Goal: Check status: Check status

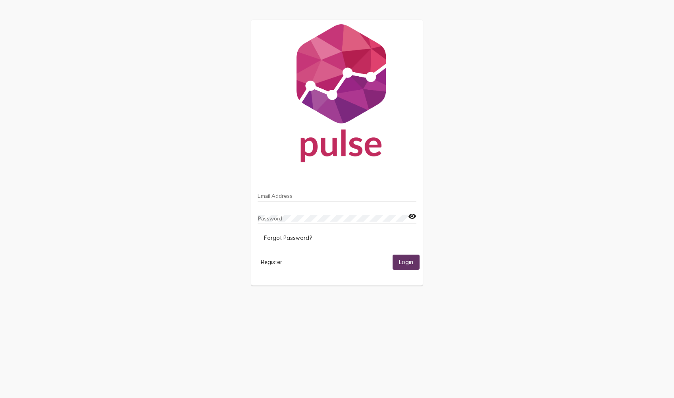
click at [314, 192] on div "Email Address" at bounding box center [337, 193] width 159 height 15
click at [314, 195] on input "Email Address" at bounding box center [337, 195] width 159 height 6
type input "[PERSON_NAME][EMAIL_ADDRESS][PERSON_NAME][DOMAIN_NAME]"
click at [410, 265] on span "Login" at bounding box center [406, 262] width 14 height 7
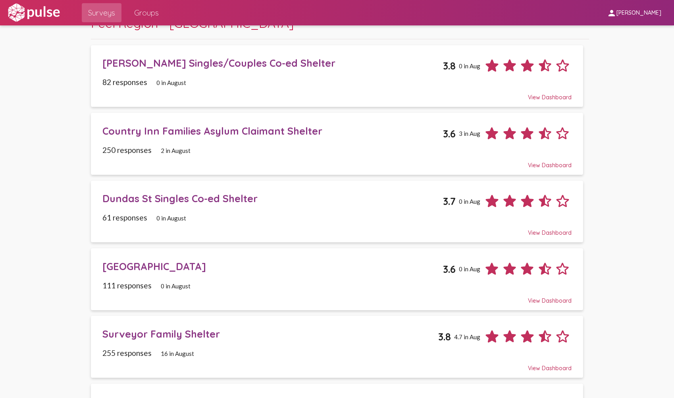
scroll to position [93, 0]
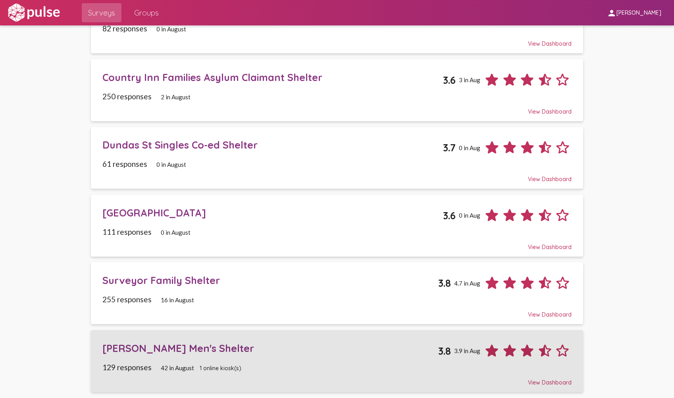
click at [385, 385] on div "View Dashboard" at bounding box center [336, 378] width 469 height 14
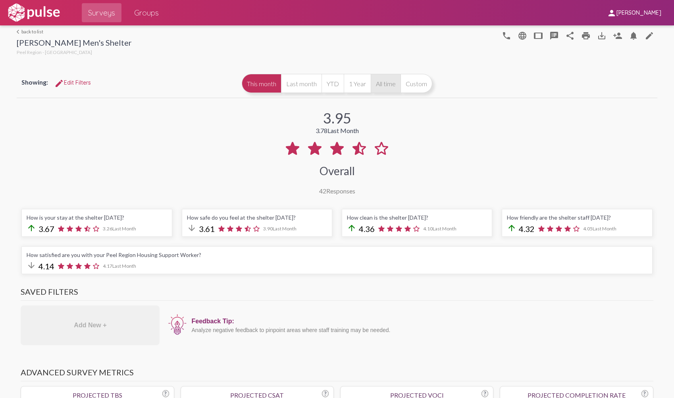
click at [384, 86] on button "All time" at bounding box center [386, 83] width 30 height 19
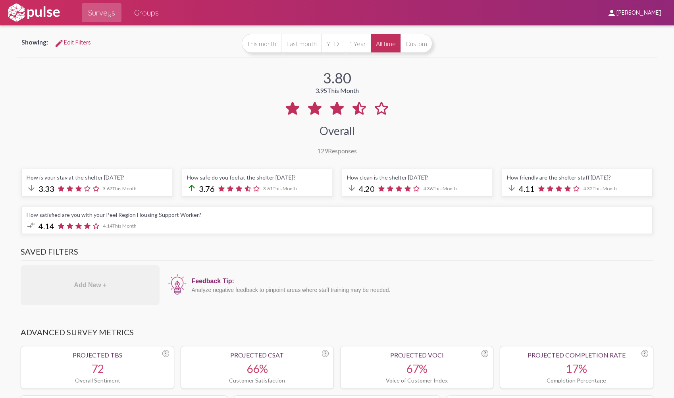
scroll to position [40, 0]
click at [255, 44] on button "This month" at bounding box center [261, 43] width 39 height 19
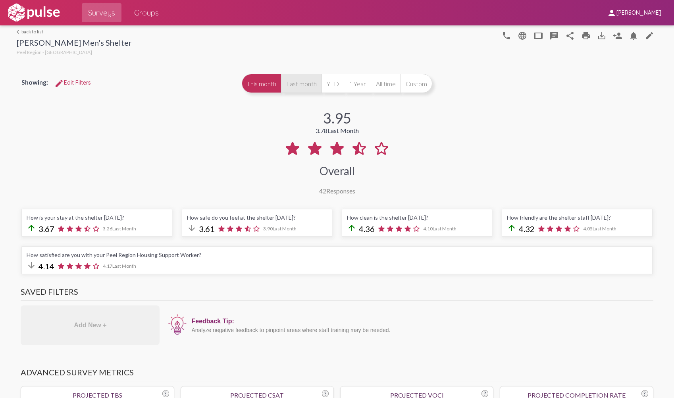
click at [294, 89] on button "Last month" at bounding box center [301, 83] width 40 height 19
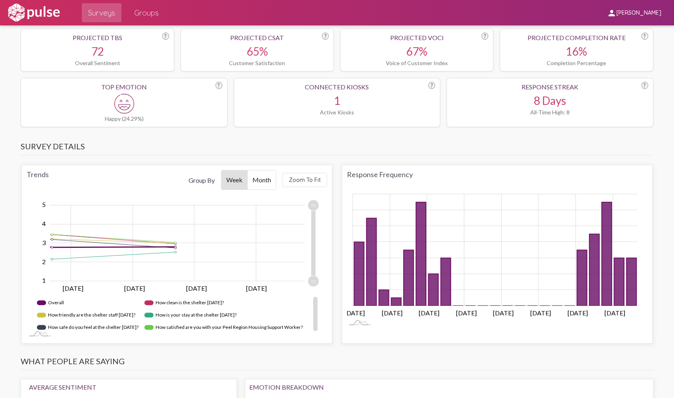
scroll to position [397, 0]
